Goal: Information Seeking & Learning: Learn about a topic

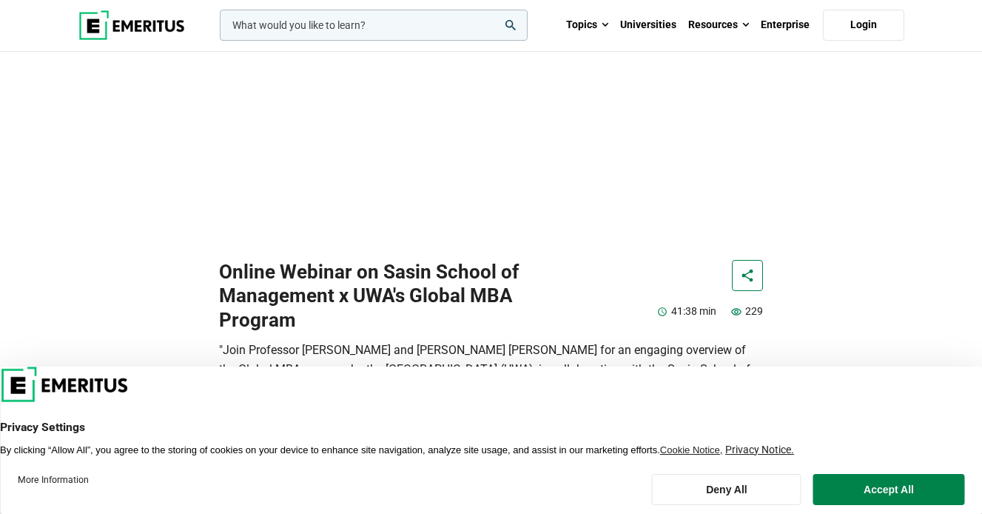
scroll to position [264, 0]
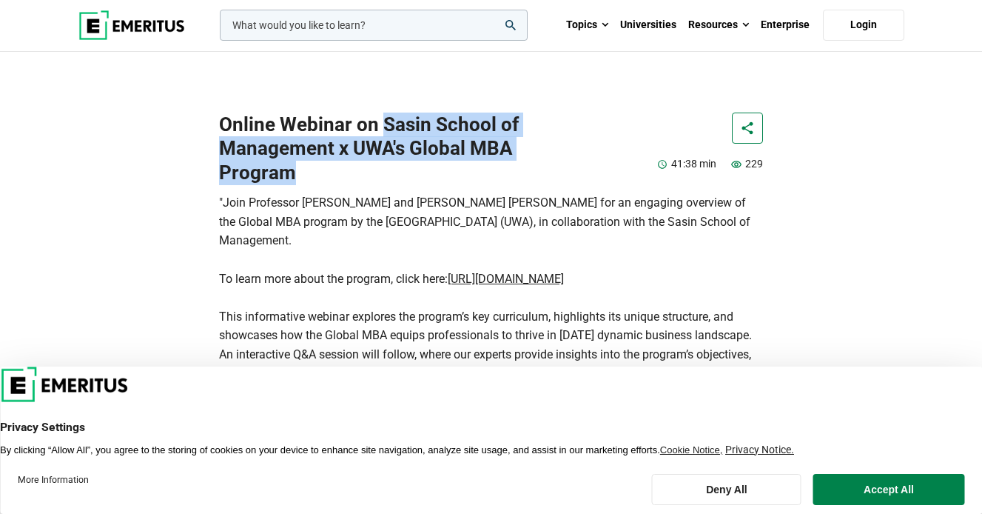
drag, startPoint x: 313, startPoint y: 221, endPoint x: 380, endPoint y: 175, distance: 81.9
click at [380, 175] on h1 "Online Webinar on Sasin School of Management x UWA's Global MBA Program" at bounding box center [397, 148] width 357 height 73
copy h1 "Sasin School of Management x UWA's Global MBA Program"
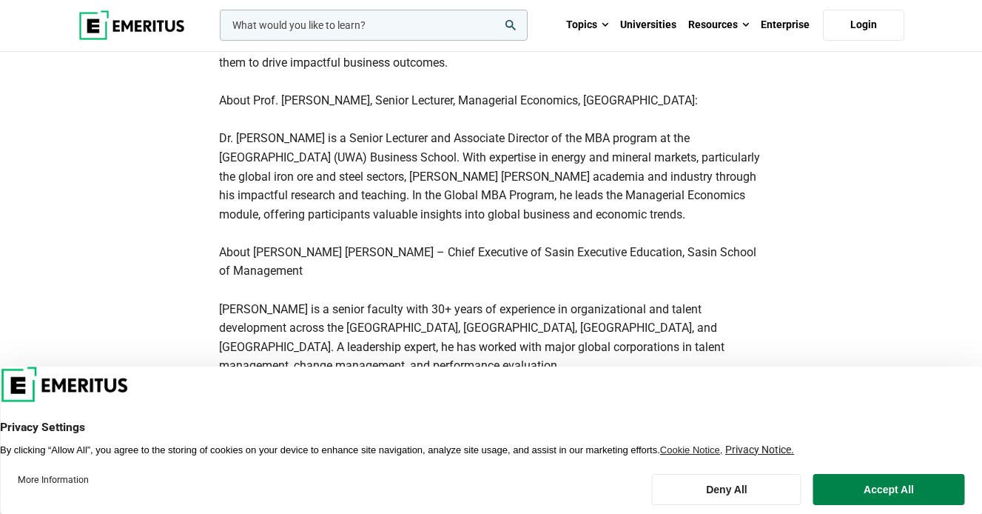
scroll to position [952, 0]
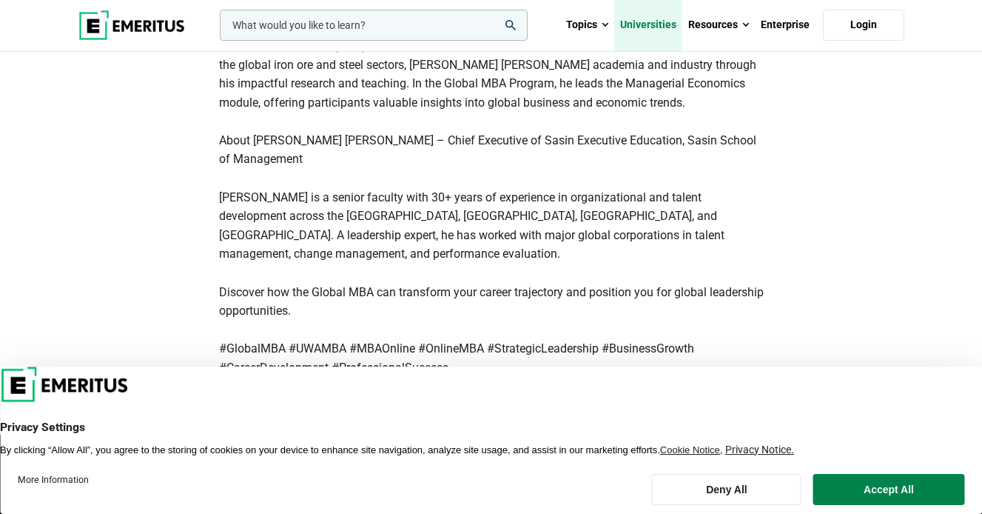
click at [667, 28] on link "Universities" at bounding box center [648, 25] width 68 height 52
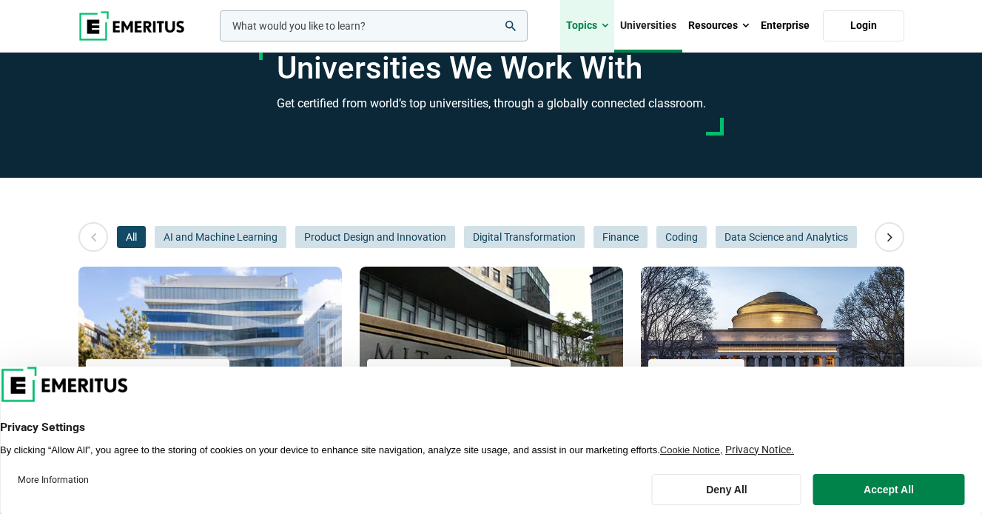
click at [599, 23] on link "Topics" at bounding box center [587, 26] width 54 height 52
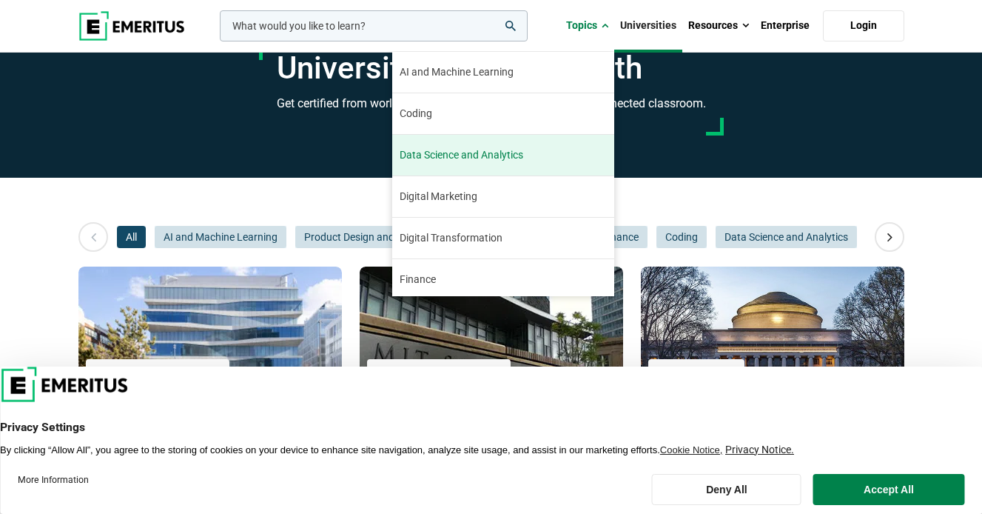
click at [475, 150] on span "Data Science and Analytics" at bounding box center [462, 155] width 124 height 16
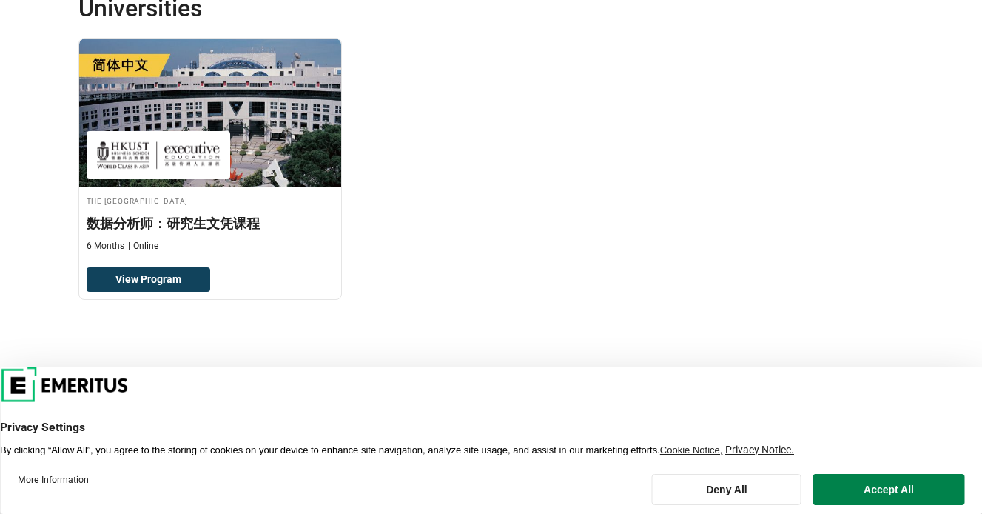
scroll to position [366, 0]
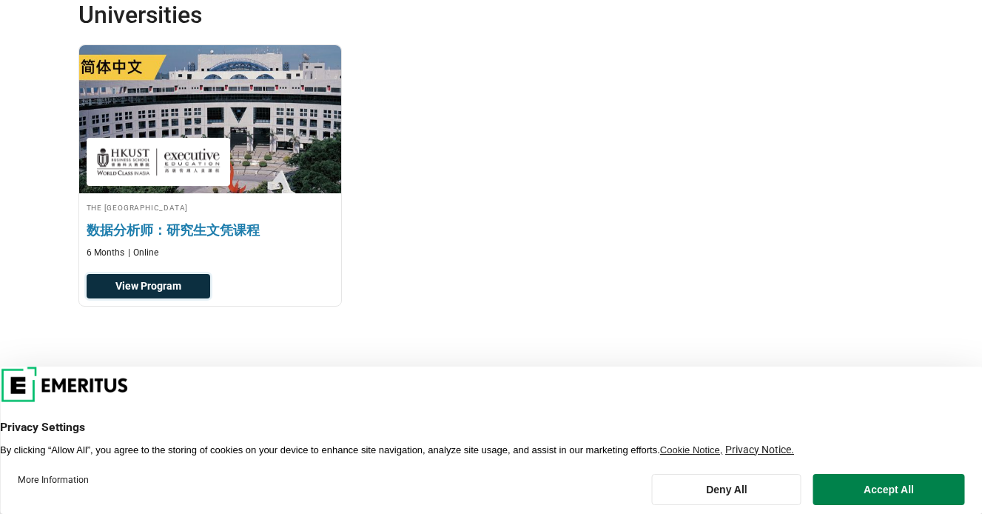
click at [168, 281] on link "View Program" at bounding box center [149, 286] width 124 height 25
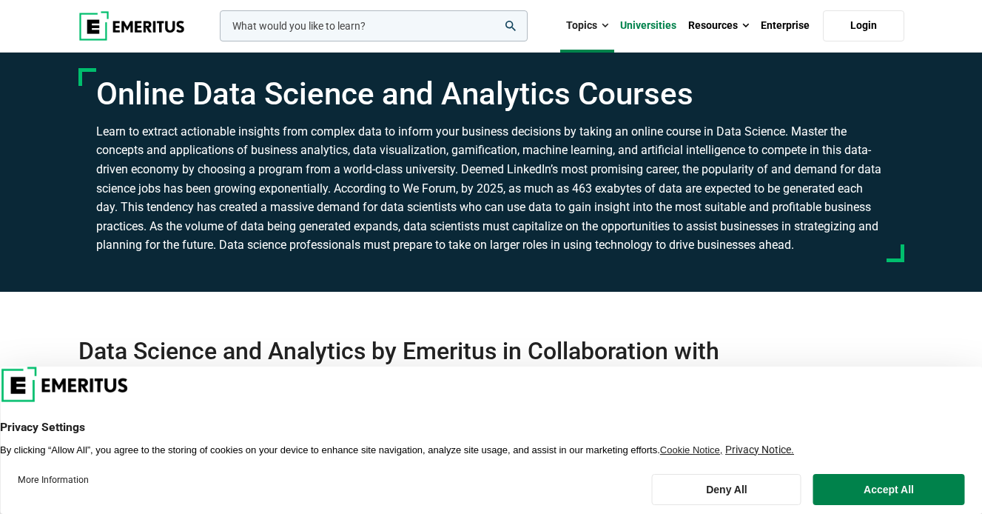
scroll to position [0, 0]
click at [599, 25] on link "Topics" at bounding box center [587, 26] width 54 height 52
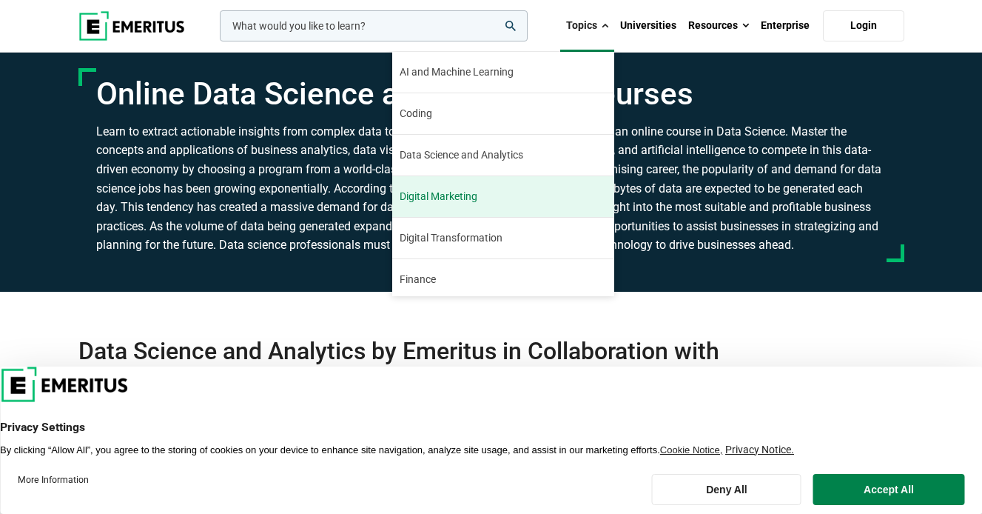
click at [486, 195] on link "Digital Marketing Digital marketing has been a booming industry since its incep…" at bounding box center [503, 196] width 222 height 41
click at [454, 194] on span "Digital Marketing" at bounding box center [439, 197] width 78 height 16
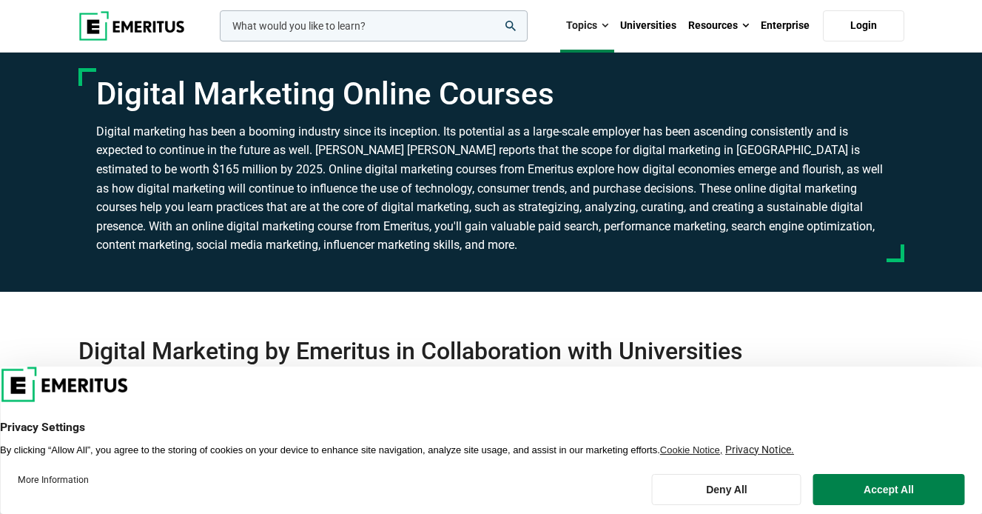
click at [594, 24] on link "Topics" at bounding box center [587, 26] width 54 height 52
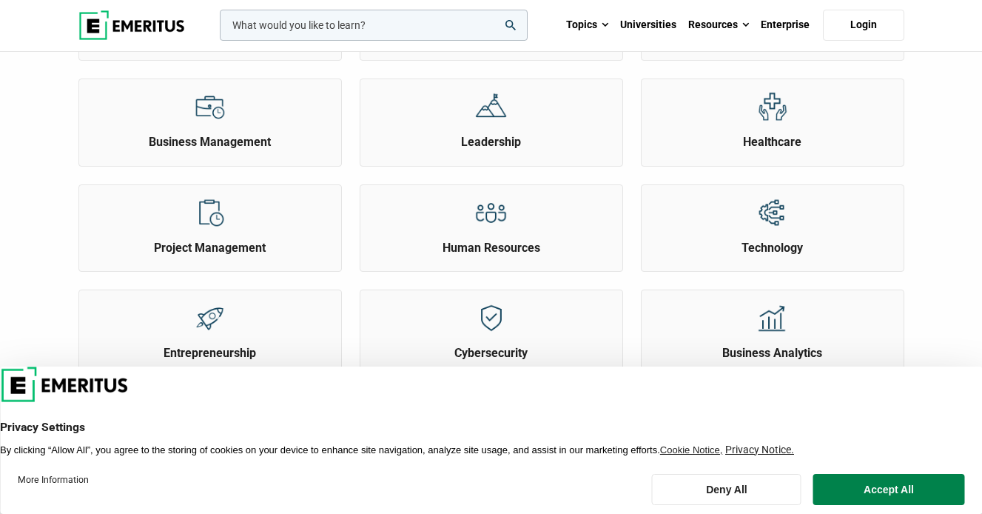
scroll to position [471, 0]
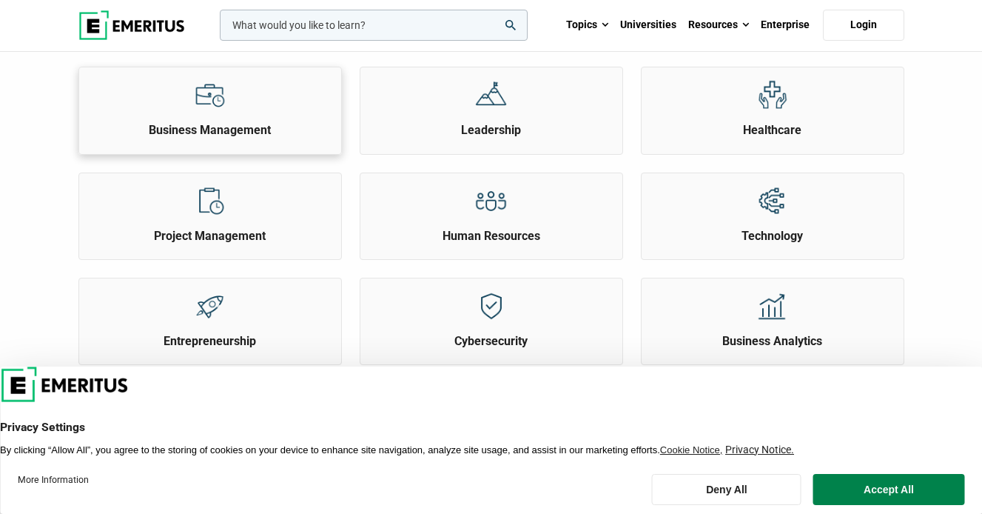
click at [203, 138] on h2 "Business Management" at bounding box center [210, 130] width 255 height 16
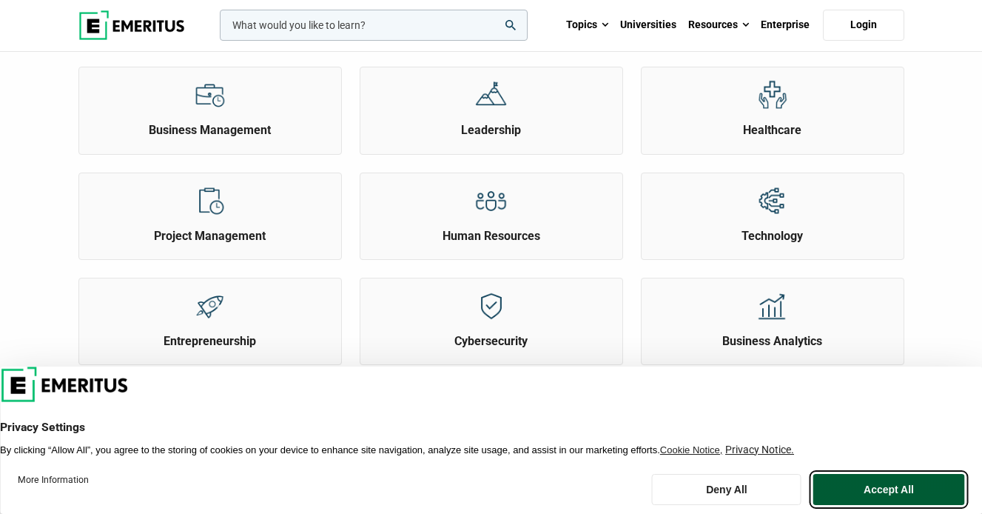
click at [918, 489] on button "Accept All" at bounding box center [888, 489] width 151 height 31
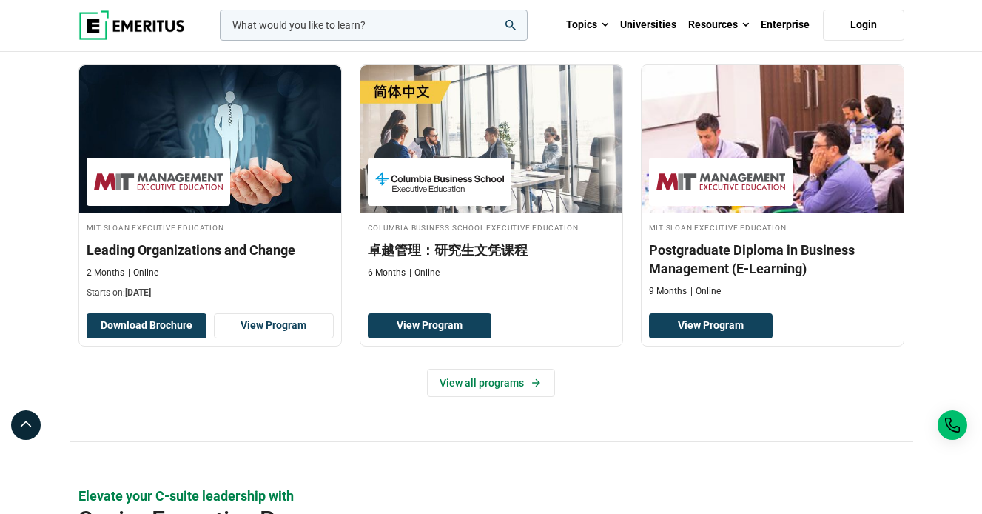
scroll to position [329, 0]
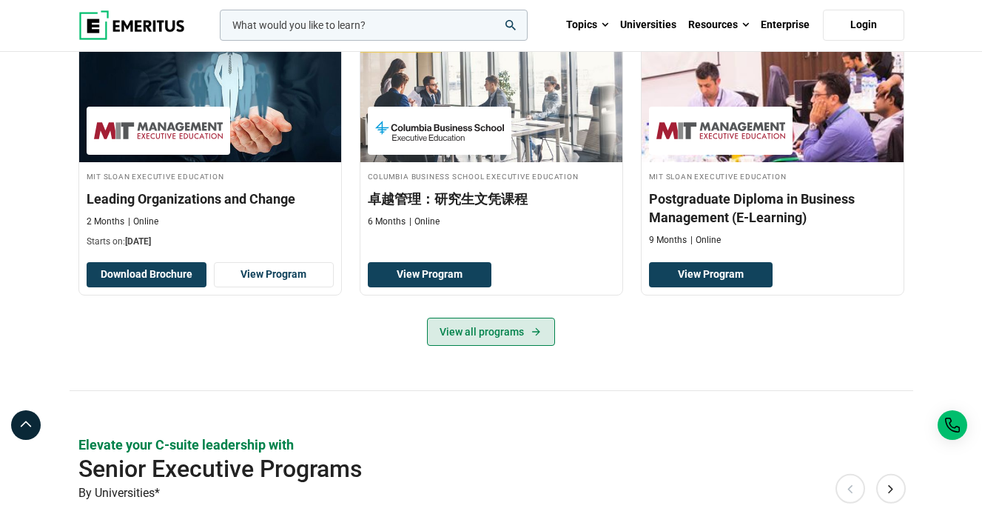
click at [509, 346] on link "View all programs" at bounding box center [491, 332] width 128 height 28
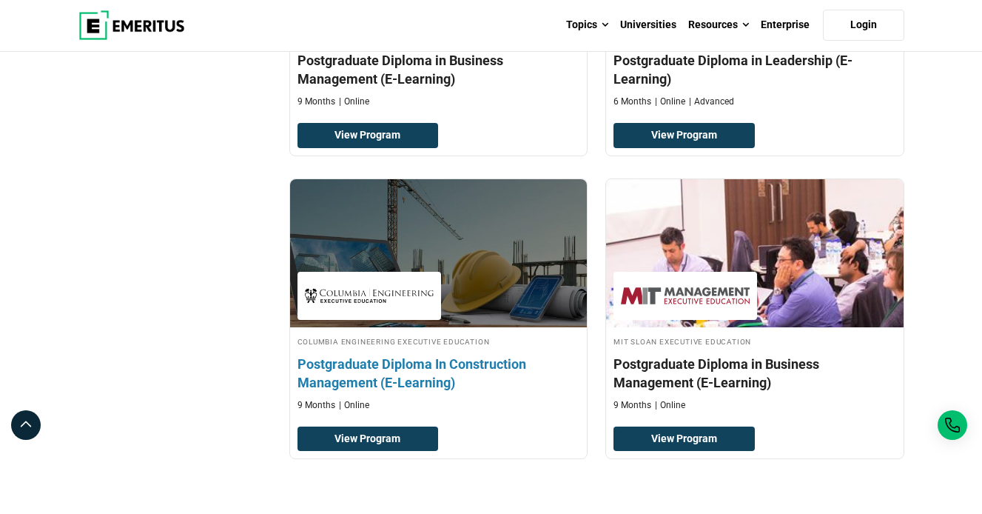
scroll to position [743, 0]
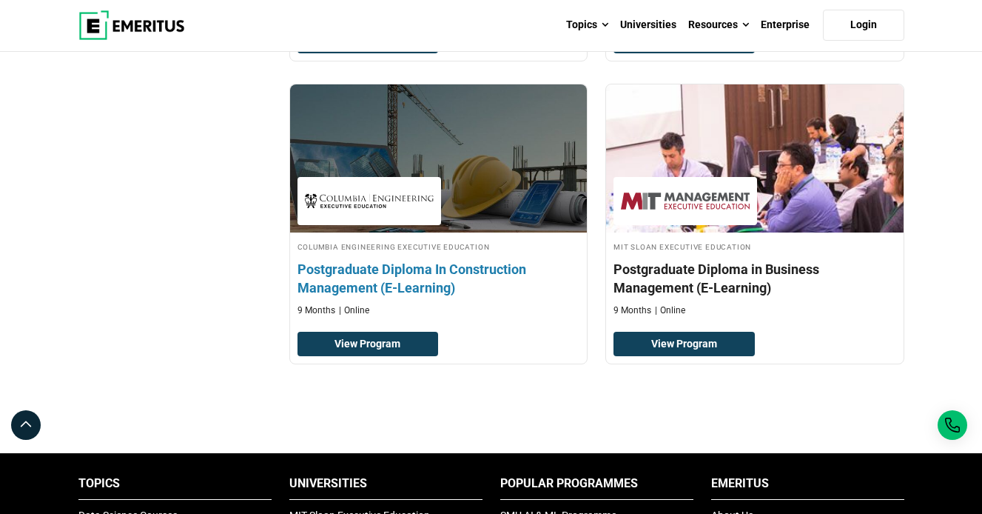
click at [467, 297] on h4 "Postgraduate Diploma In Construction Management (E-Learning)" at bounding box center [439, 278] width 283 height 37
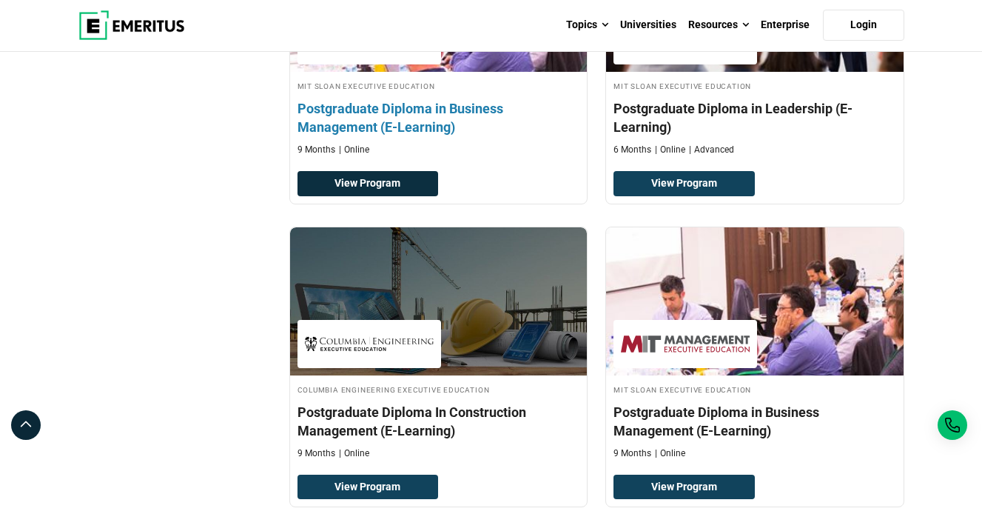
scroll to position [601, 0]
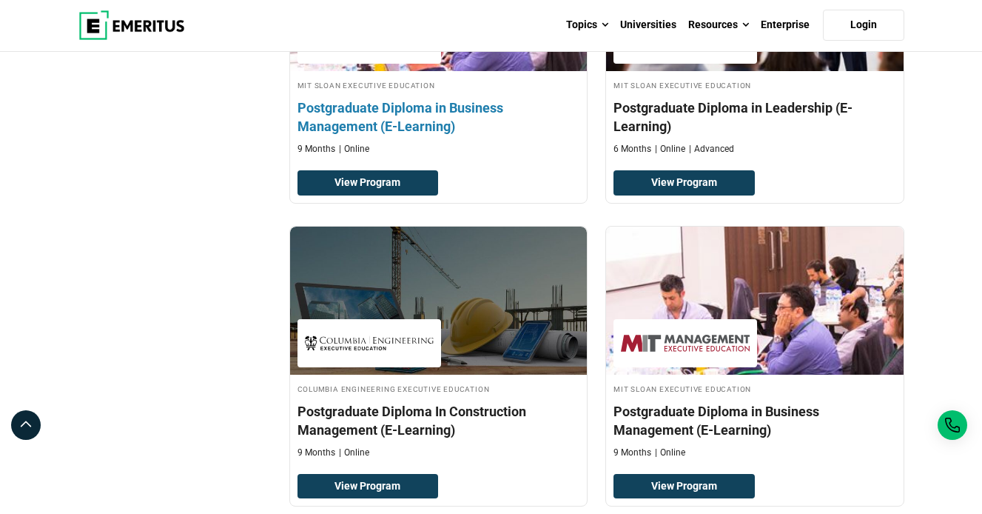
click at [442, 135] on h4 "Postgraduate Diploma in Business Management (E-Learning)" at bounding box center [439, 116] width 283 height 37
click at [375, 195] on link "View Program" at bounding box center [368, 182] width 141 height 25
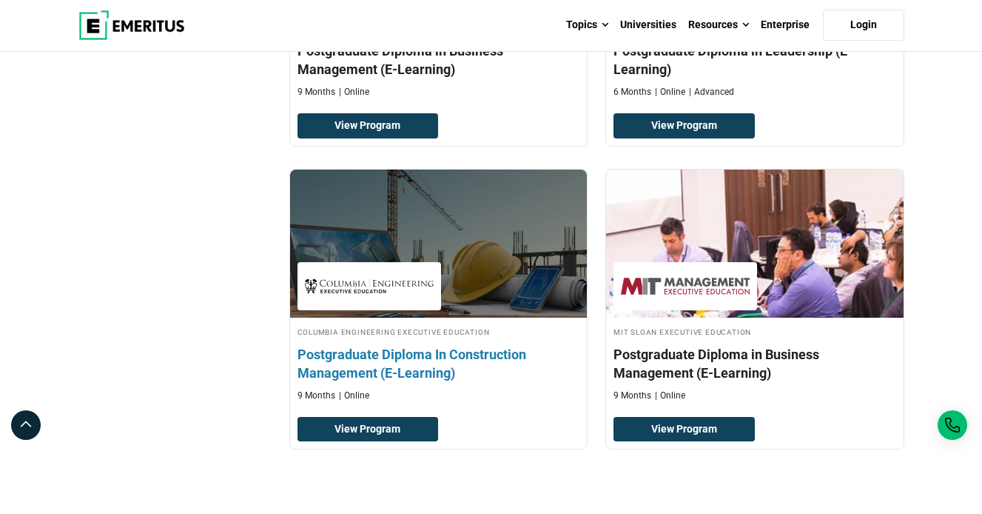
scroll to position [661, 0]
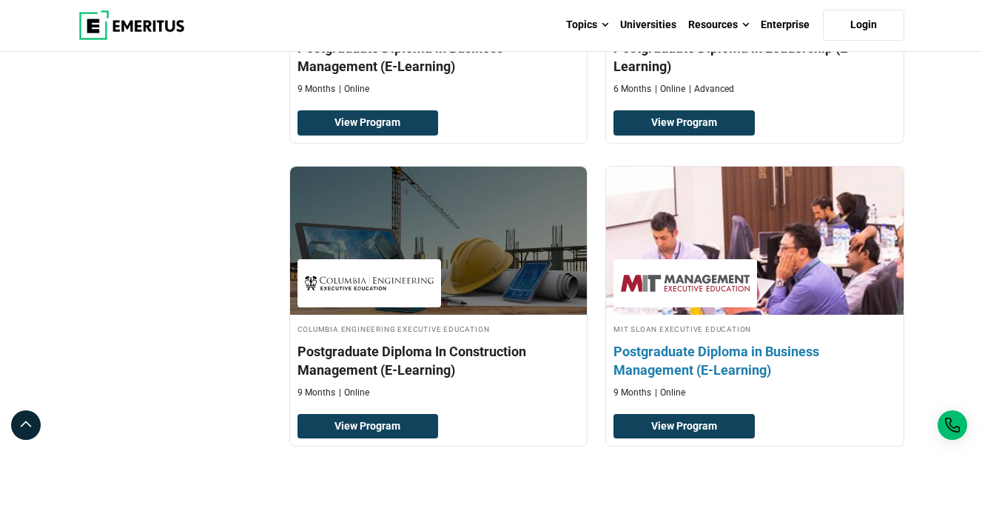
click at [679, 379] on h4 "Postgraduate Diploma in Business Management (E-Learning)" at bounding box center [755, 360] width 283 height 37
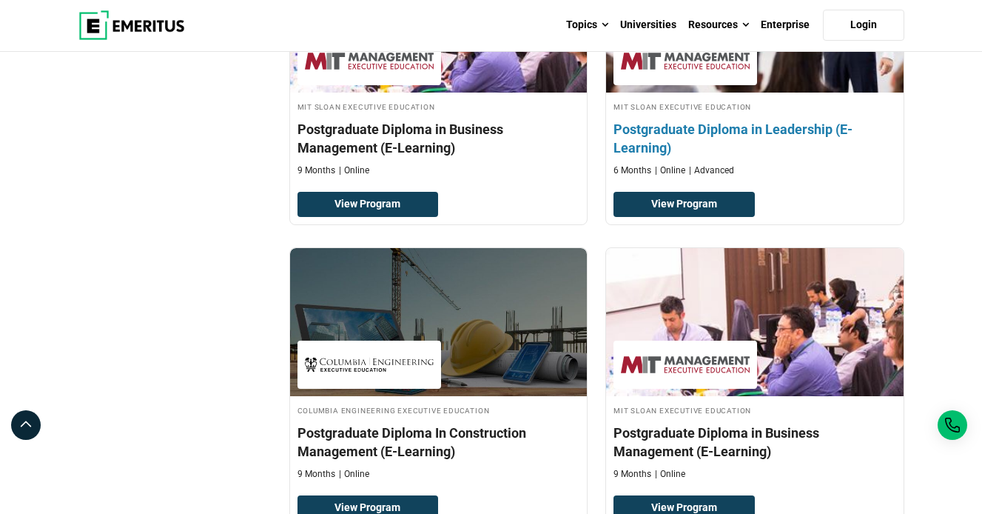
scroll to position [574, 0]
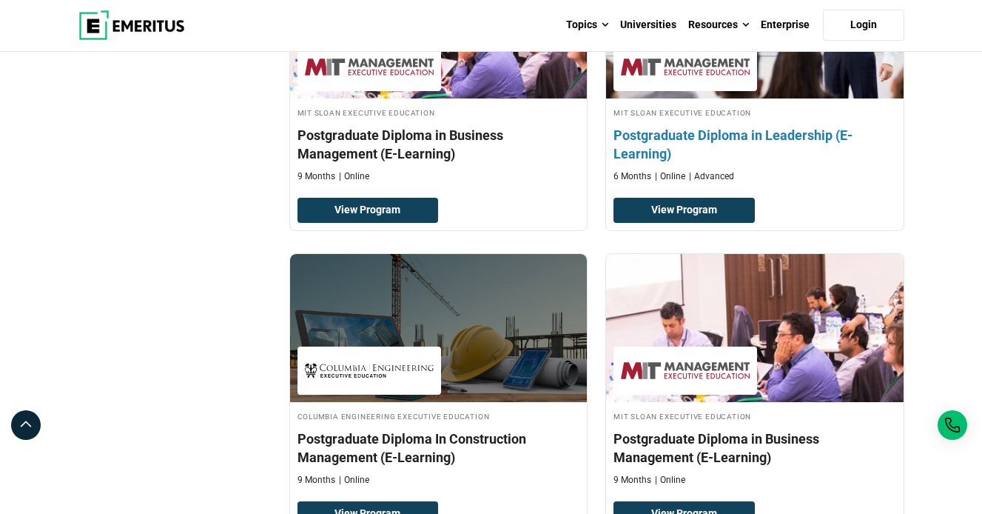
click at [647, 163] on h4 "Postgraduate Diploma in Leadership (E-Learning)" at bounding box center [755, 144] width 283 height 37
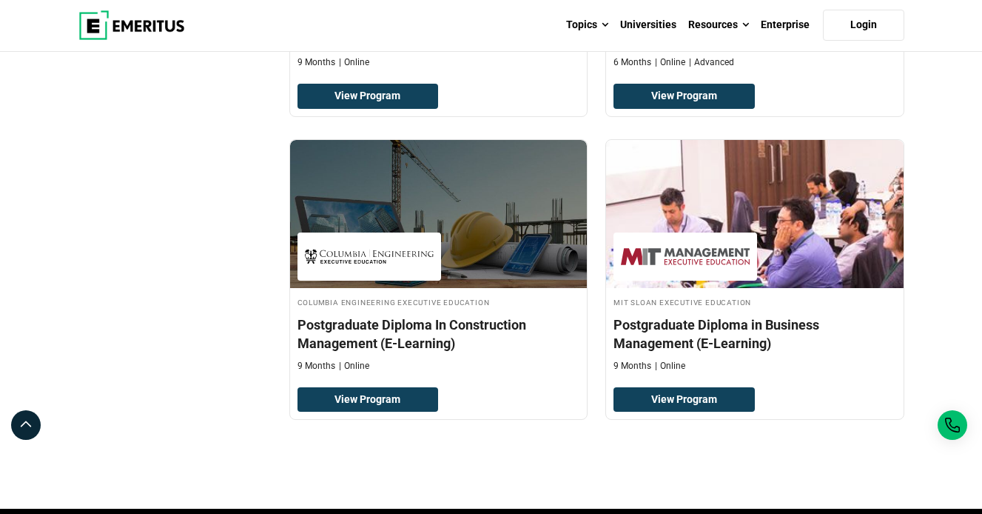
scroll to position [802, 0]
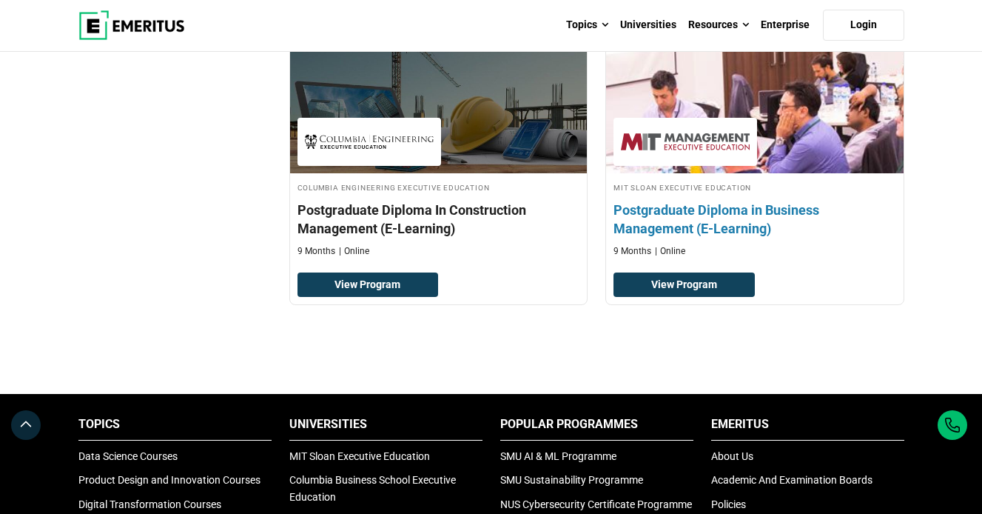
click at [704, 238] on h4 "Postgraduate Diploma in Business Management (E-Learning)" at bounding box center [755, 219] width 283 height 37
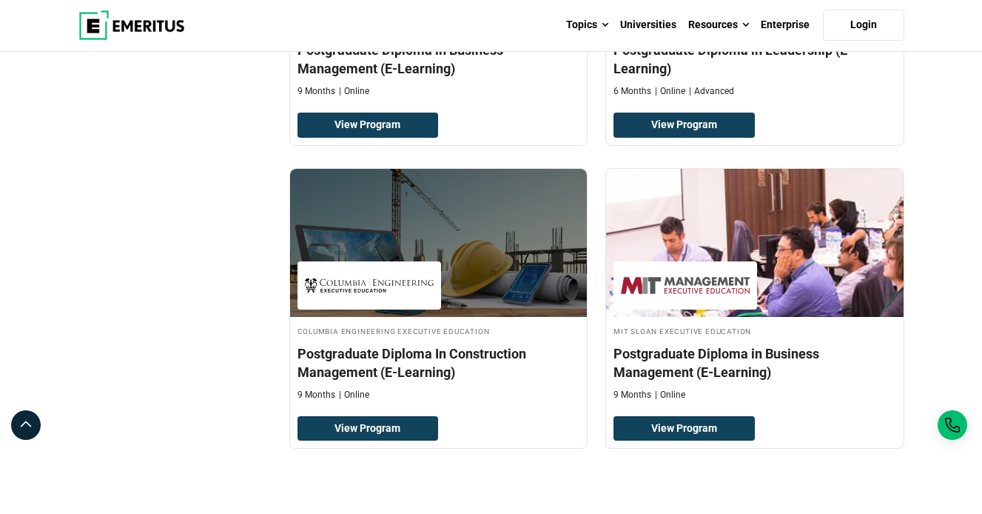
scroll to position [755, 0]
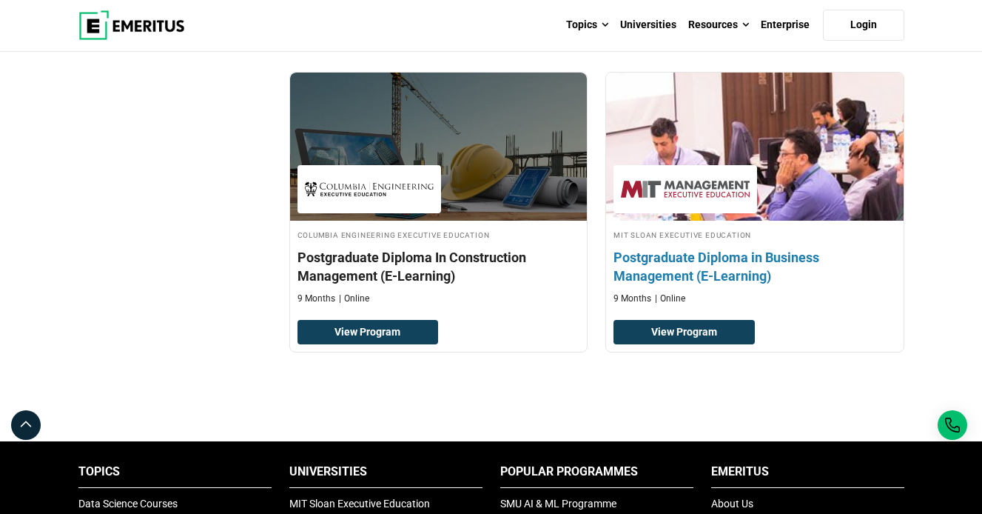
click at [687, 285] on h4 "Postgraduate Diploma in Business Management (E-Learning)" at bounding box center [755, 266] width 283 height 37
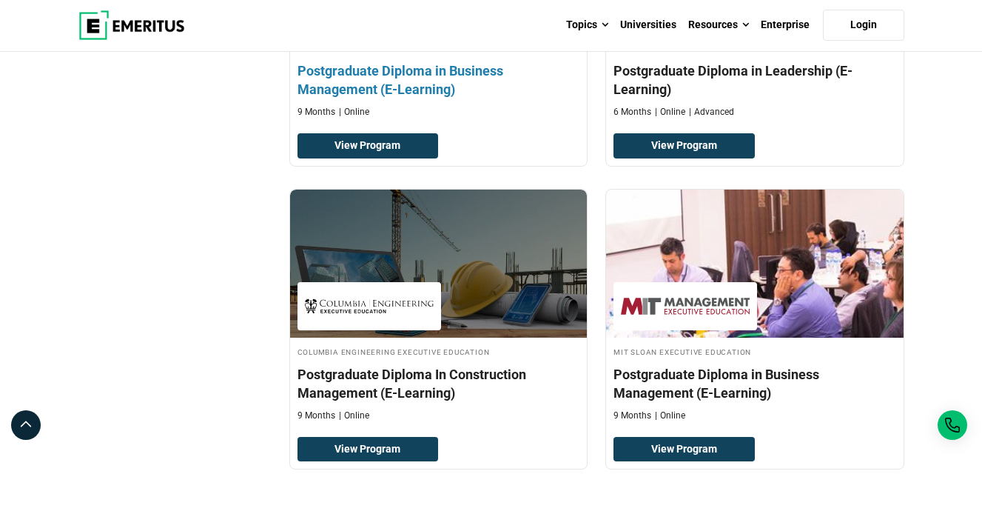
scroll to position [668, 0]
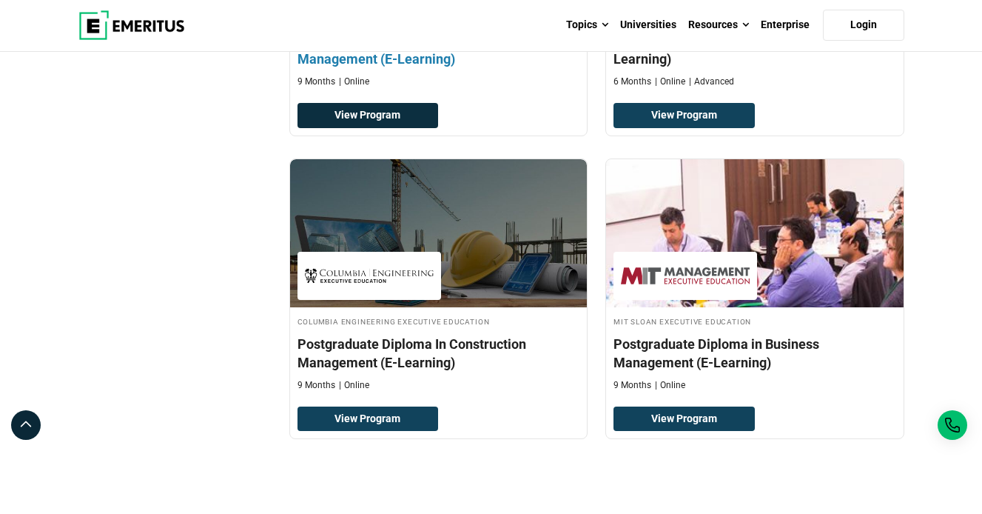
click at [397, 128] on link "View Program" at bounding box center [368, 115] width 141 height 25
click at [373, 128] on link "View Program" at bounding box center [368, 115] width 141 height 25
click at [383, 128] on link "View Program" at bounding box center [368, 115] width 141 height 25
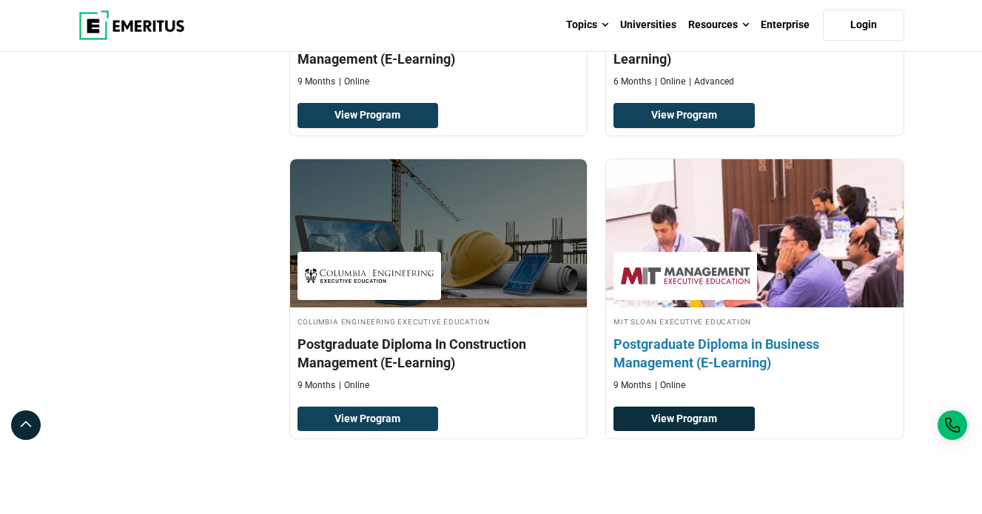
click at [720, 431] on link "View Program" at bounding box center [684, 418] width 141 height 25
click at [704, 431] on link "View Program" at bounding box center [684, 418] width 141 height 25
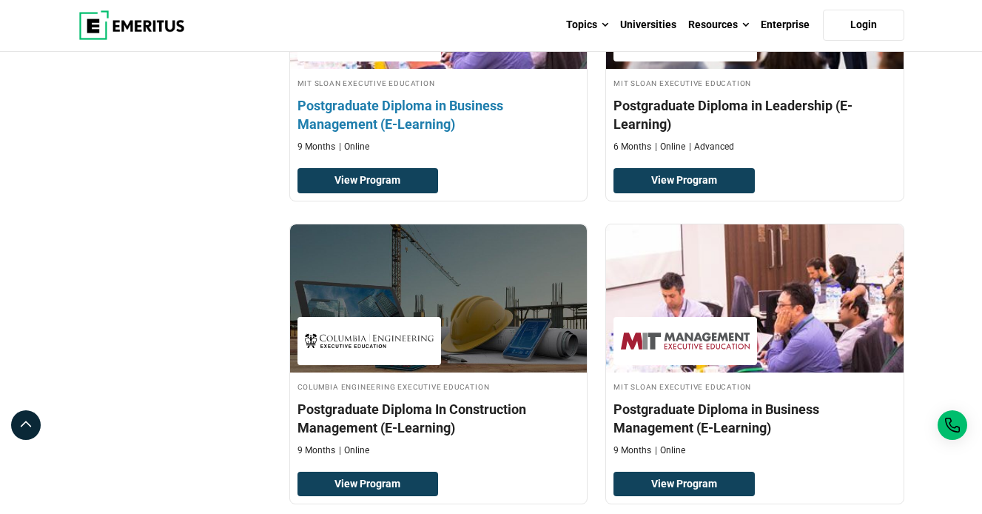
scroll to position [600, 0]
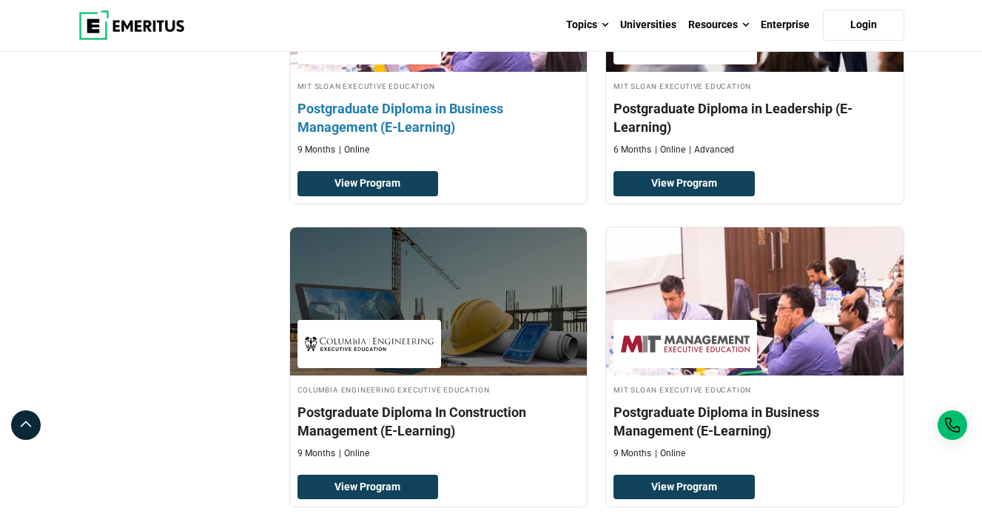
click at [423, 136] on h4 "Postgraduate Diploma in Business Management (E-Learning)" at bounding box center [439, 117] width 283 height 37
